Goal: Use online tool/utility: Utilize a website feature to perform a specific function

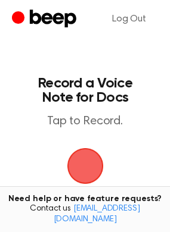
click at [93, 171] on span "button" at bounding box center [85, 166] width 36 height 36
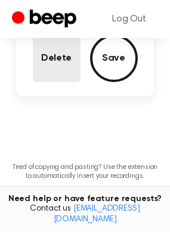
click at [62, 75] on button "Delete" at bounding box center [57, 59] width 48 height 48
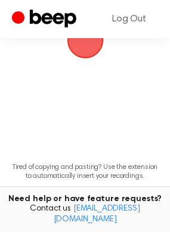
scroll to position [7, 0]
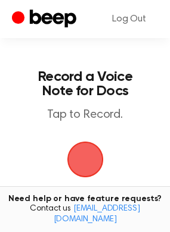
click at [81, 157] on span "button" at bounding box center [85, 160] width 66 height 66
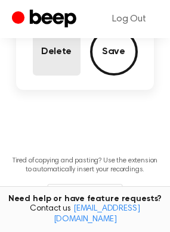
click at [66, 68] on button "Delete" at bounding box center [57, 52] width 48 height 48
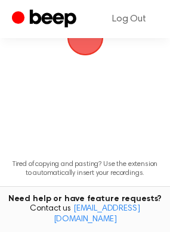
scroll to position [69, 0]
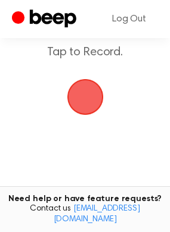
click at [85, 99] on span "button" at bounding box center [84, 97] width 58 height 58
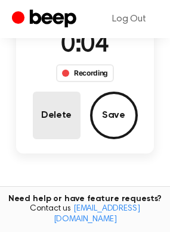
click at [73, 112] on button "Delete" at bounding box center [57, 116] width 48 height 48
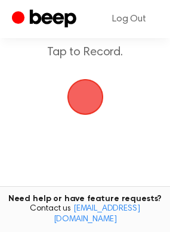
click at [86, 98] on span "button" at bounding box center [85, 97] width 43 height 43
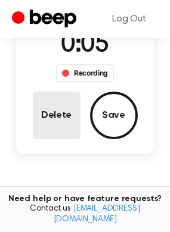
click at [60, 121] on button "Delete" at bounding box center [57, 116] width 48 height 48
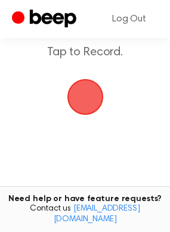
click at [91, 106] on span "button" at bounding box center [85, 97] width 46 height 46
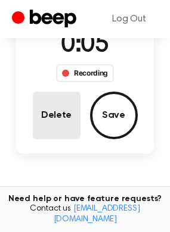
click at [58, 125] on button "Delete" at bounding box center [57, 116] width 48 height 48
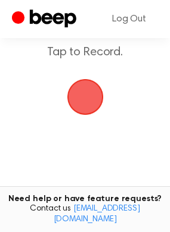
click at [79, 96] on span "button" at bounding box center [85, 97] width 49 height 49
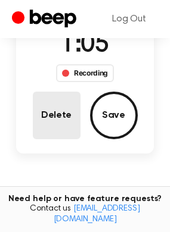
click at [58, 118] on button "Delete" at bounding box center [57, 116] width 48 height 48
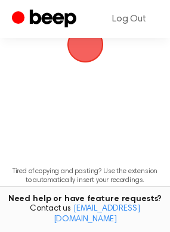
scroll to position [69, 0]
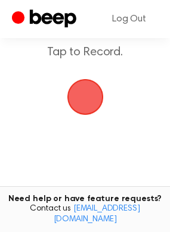
click at [81, 102] on span "button" at bounding box center [85, 97] width 36 height 36
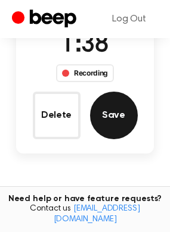
click at [102, 123] on button "Save" at bounding box center [114, 116] width 48 height 48
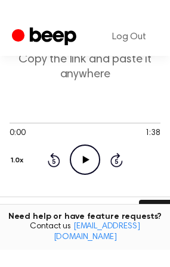
scroll to position [185, 0]
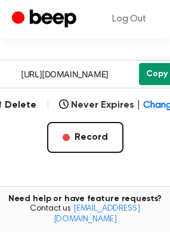
click at [151, 75] on button "Copy" at bounding box center [157, 74] width 36 height 22
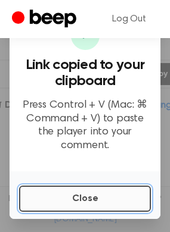
click at [89, 202] on button "Close" at bounding box center [85, 199] width 132 height 26
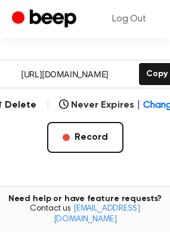
drag, startPoint x: 120, startPoint y: 79, endPoint x: 10, endPoint y: 76, distance: 110.8
click at [10, 76] on input "https://beep.audio/eMw8eec" at bounding box center [64, 74] width 143 height 27
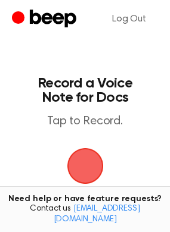
click at [89, 162] on span "button" at bounding box center [85, 166] width 39 height 39
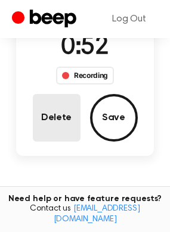
click at [51, 120] on button "Delete" at bounding box center [57, 118] width 48 height 48
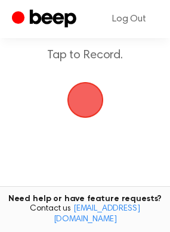
click at [95, 99] on span "button" at bounding box center [85, 100] width 36 height 36
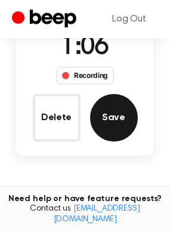
click at [131, 120] on button "Save" at bounding box center [114, 118] width 48 height 48
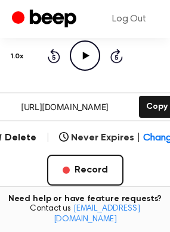
scroll to position [182, 0]
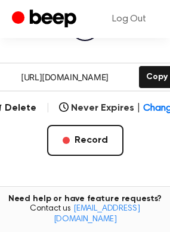
drag, startPoint x: 120, startPoint y: 80, endPoint x: -25, endPoint y: 82, distance: 144.7
click at [0, 82] on html "Log Out Your Recording is Ready Copy the link and paste it anywhere 0:00 1:06 Y…" at bounding box center [85, 86] width 170 height 536
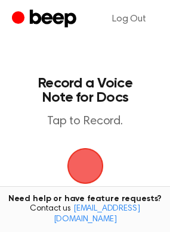
click at [82, 167] on span "button" at bounding box center [84, 165] width 33 height 33
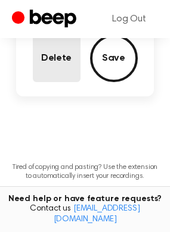
click at [58, 68] on button "Delete" at bounding box center [57, 59] width 48 height 48
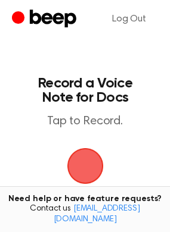
scroll to position [60, 0]
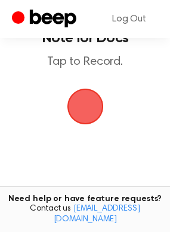
click at [83, 103] on span "button" at bounding box center [85, 107] width 39 height 39
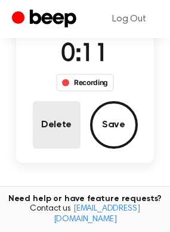
click at [57, 125] on button "Delete" at bounding box center [57, 125] width 48 height 48
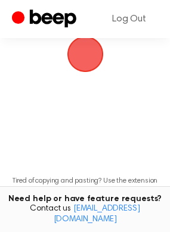
scroll to position [60, 0]
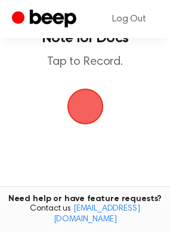
click at [91, 102] on span "button" at bounding box center [85, 107] width 39 height 39
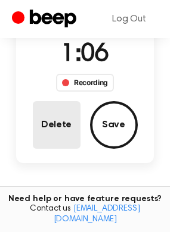
click at [52, 127] on button "Delete" at bounding box center [57, 125] width 48 height 48
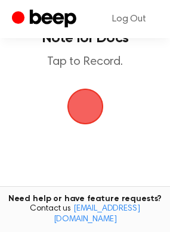
click at [89, 117] on span "button" at bounding box center [85, 107] width 36 height 36
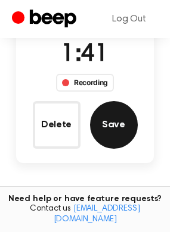
click at [129, 107] on button "Save" at bounding box center [114, 125] width 48 height 48
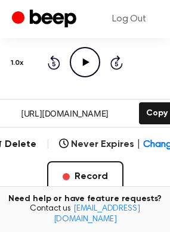
scroll to position [175, 0]
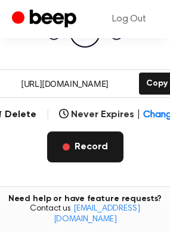
click at [101, 145] on button "Record" at bounding box center [85, 147] width 76 height 31
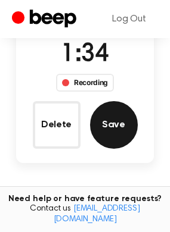
click at [119, 123] on button "Save" at bounding box center [114, 125] width 48 height 48
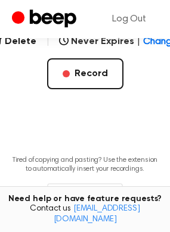
scroll to position [189, 0]
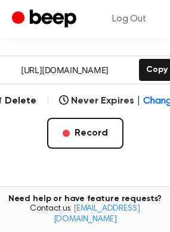
drag, startPoint x: 125, startPoint y: 71, endPoint x: 7, endPoint y: 78, distance: 118.1
click at [7, 78] on input "https://beep.audio/gu4r07M" at bounding box center [64, 70] width 143 height 27
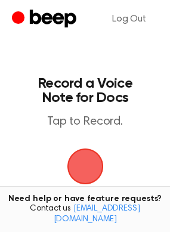
click at [76, 166] on span "button" at bounding box center [85, 166] width 52 height 52
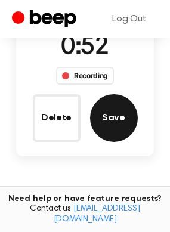
click at [114, 113] on button "Save" at bounding box center [114, 118] width 48 height 48
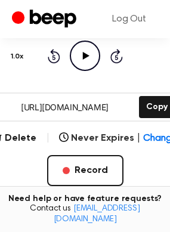
scroll to position [182, 0]
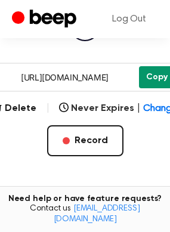
click at [149, 80] on button "Copy" at bounding box center [157, 77] width 36 height 22
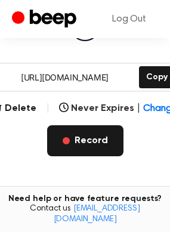
click at [73, 145] on button "Record" at bounding box center [85, 140] width 76 height 31
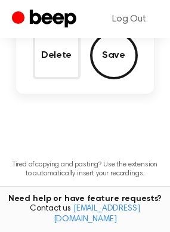
scroll to position [119, 0]
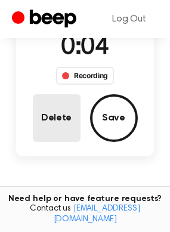
click at [51, 127] on button "Delete" at bounding box center [57, 118] width 48 height 48
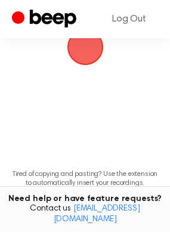
scroll to position [66, 0]
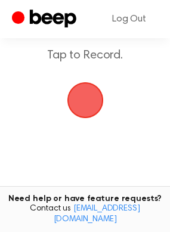
click at [79, 105] on span "button" at bounding box center [84, 100] width 65 height 65
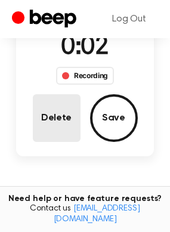
click at [67, 107] on button "Delete" at bounding box center [57, 118] width 48 height 48
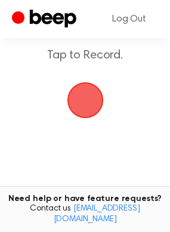
click at [96, 98] on span "button" at bounding box center [85, 100] width 50 height 50
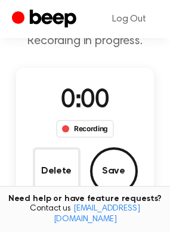
scroll to position [119, 0]
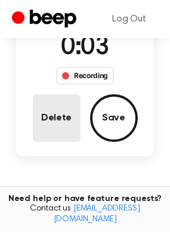
click at [63, 118] on button "Delete" at bounding box center [57, 118] width 48 height 48
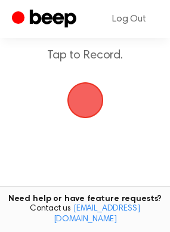
click at [96, 97] on span "button" at bounding box center [84, 100] width 55 height 55
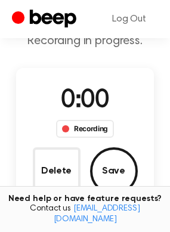
scroll to position [119, 0]
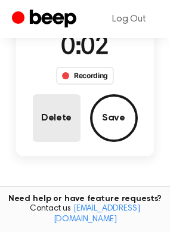
click at [61, 126] on button "Delete" at bounding box center [57, 118] width 48 height 48
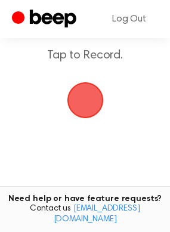
click at [102, 102] on span "button" at bounding box center [85, 100] width 50 height 50
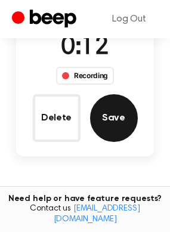
click at [102, 102] on button "Save" at bounding box center [114, 118] width 48 height 48
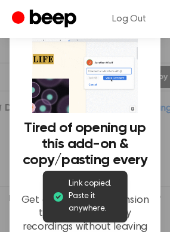
scroll to position [179, 0]
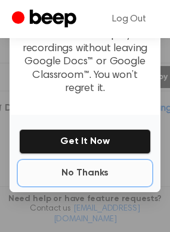
click at [62, 163] on button "No Thanks" at bounding box center [85, 173] width 132 height 24
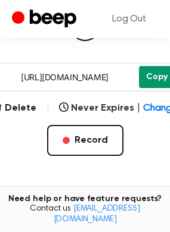
click at [143, 79] on button "Copy" at bounding box center [157, 77] width 36 height 22
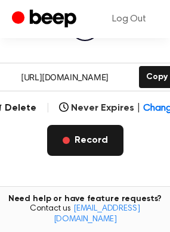
click at [86, 136] on button "Record" at bounding box center [85, 140] width 76 height 31
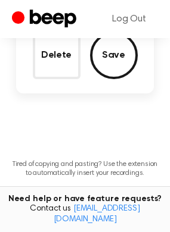
scroll to position [119, 0]
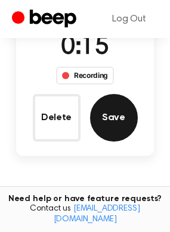
click at [105, 110] on button "Save" at bounding box center [114, 118] width 48 height 48
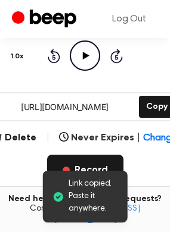
scroll to position [182, 0]
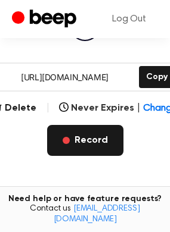
click at [85, 142] on button "Record" at bounding box center [85, 140] width 76 height 31
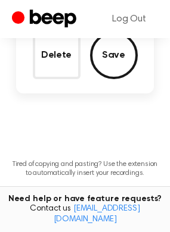
scroll to position [119, 0]
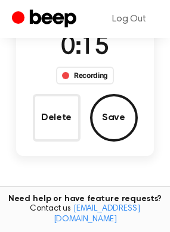
click at [138, 123] on div "0:15 Recording Delete Save" at bounding box center [85, 85] width 138 height 113
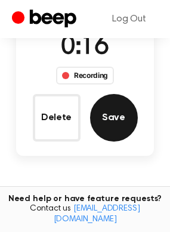
click at [127, 120] on button "Save" at bounding box center [114, 118] width 48 height 48
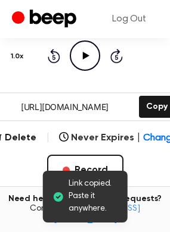
scroll to position [182, 0]
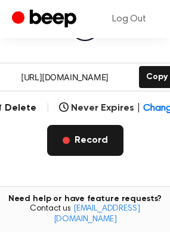
click at [77, 136] on button "Record" at bounding box center [85, 140] width 76 height 31
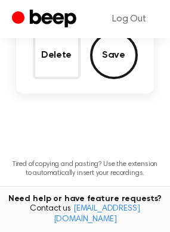
scroll to position [119, 0]
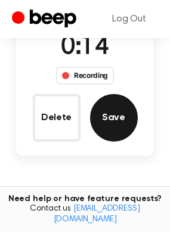
click at [130, 108] on button "Save" at bounding box center [114, 118] width 48 height 48
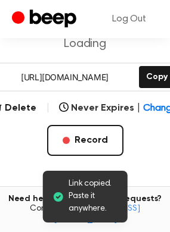
scroll to position [182, 0]
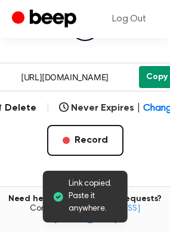
click at [146, 78] on button "Copy" at bounding box center [157, 77] width 36 height 22
